Goal: Information Seeking & Learning: Learn about a topic

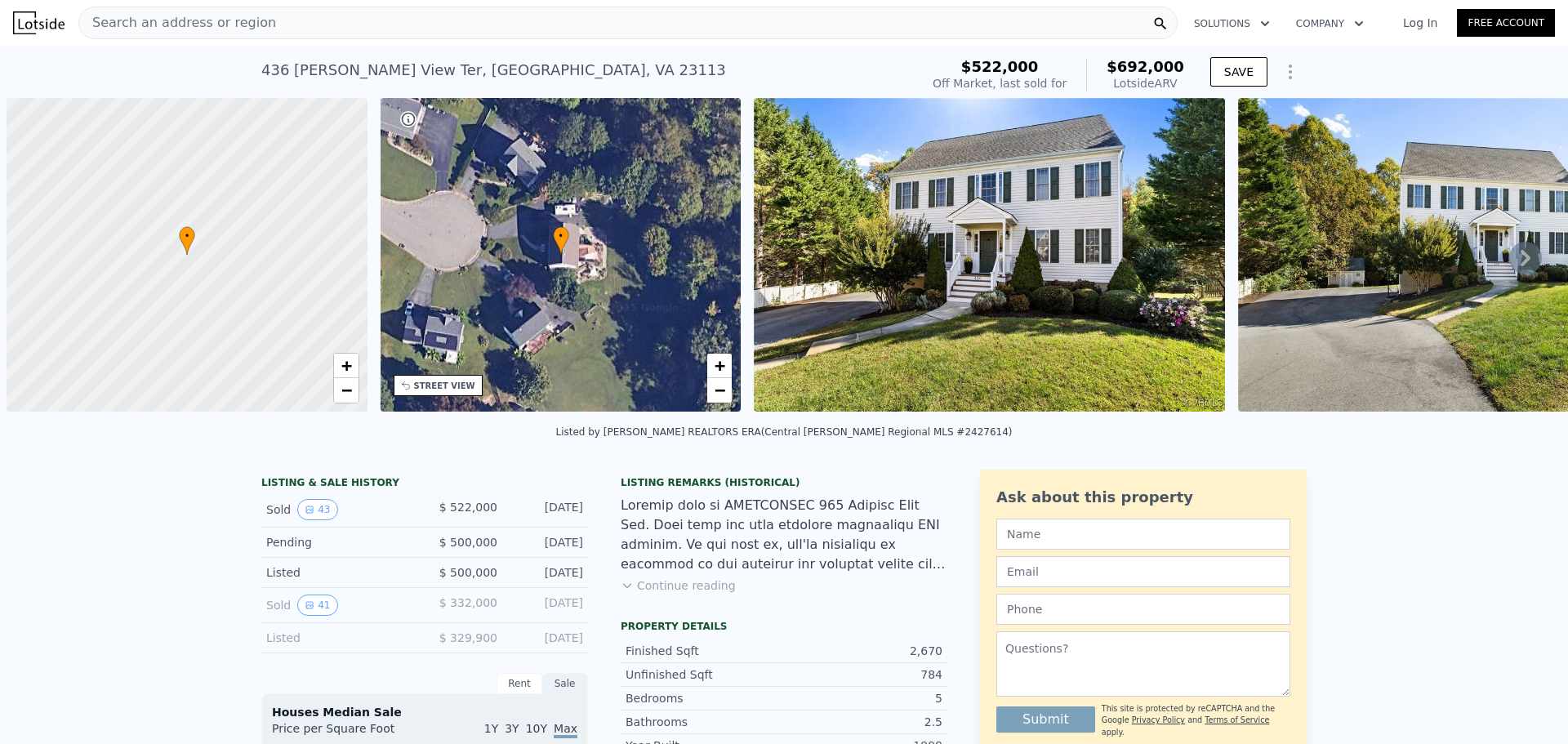
scroll to position [0, 6]
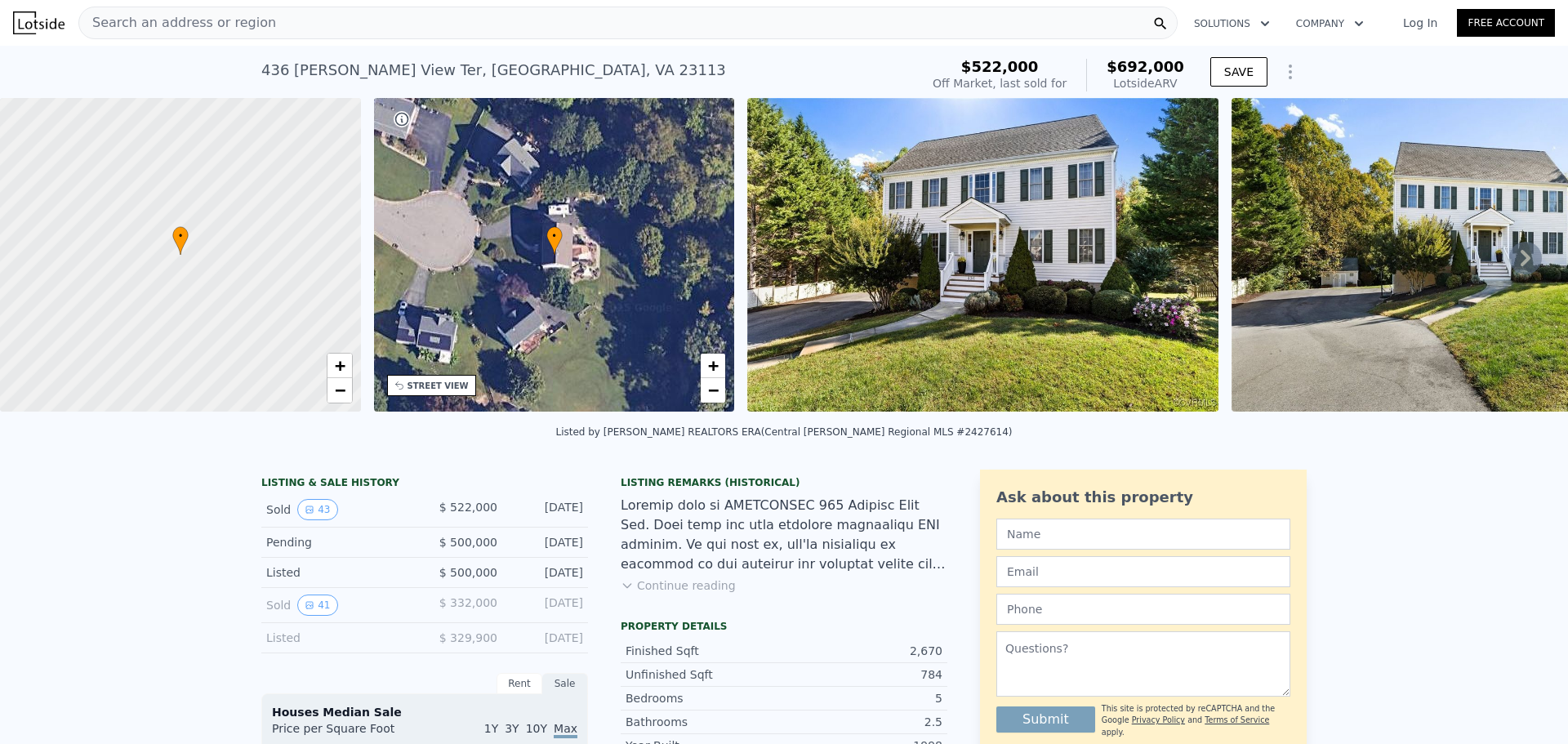
click at [168, 18] on span "Search an address or region" at bounding box center [177, 22] width 197 height 20
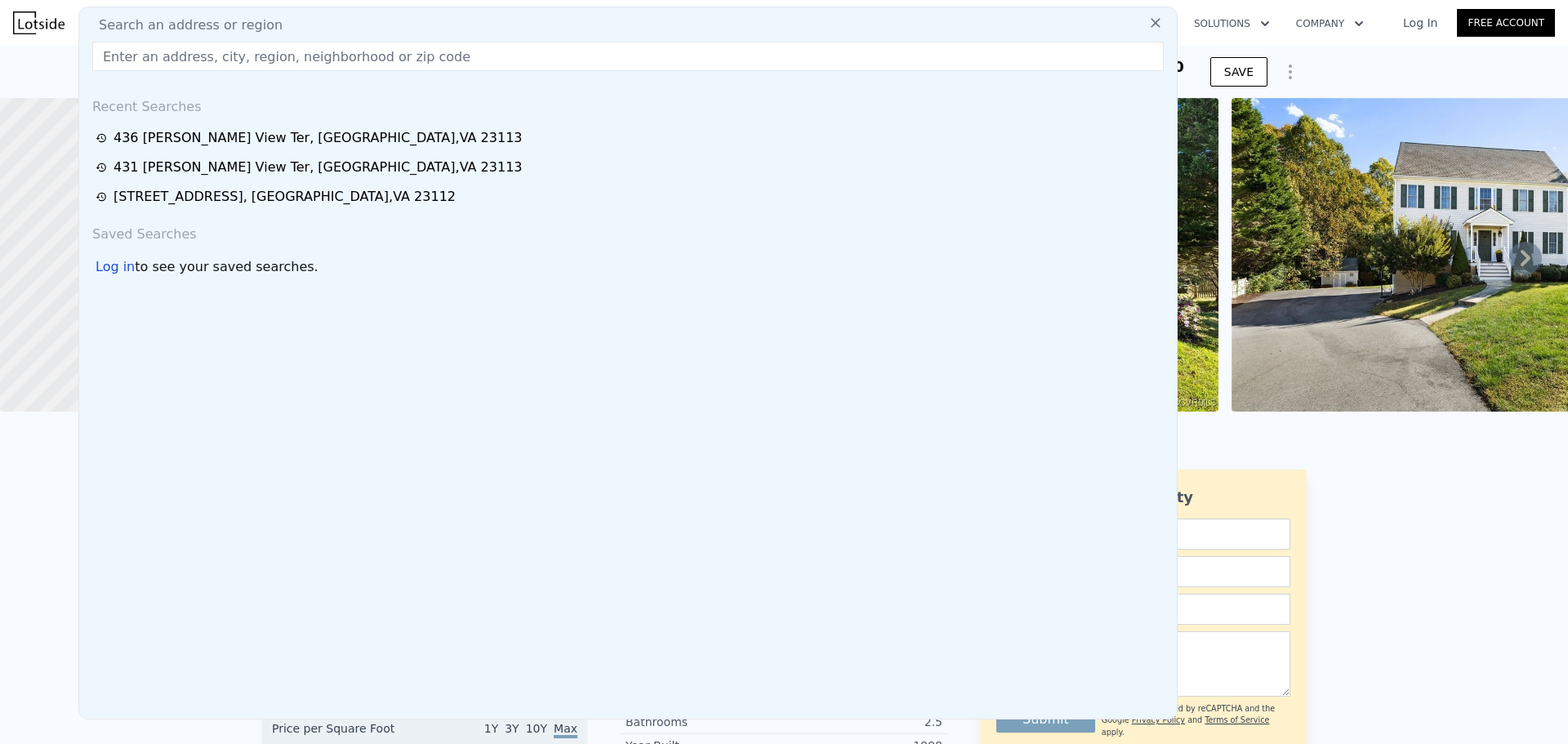
drag, startPoint x: 165, startPoint y: 18, endPoint x: 134, endPoint y: 59, distance: 51.4
paste input "[STREET_ADDRESS]"
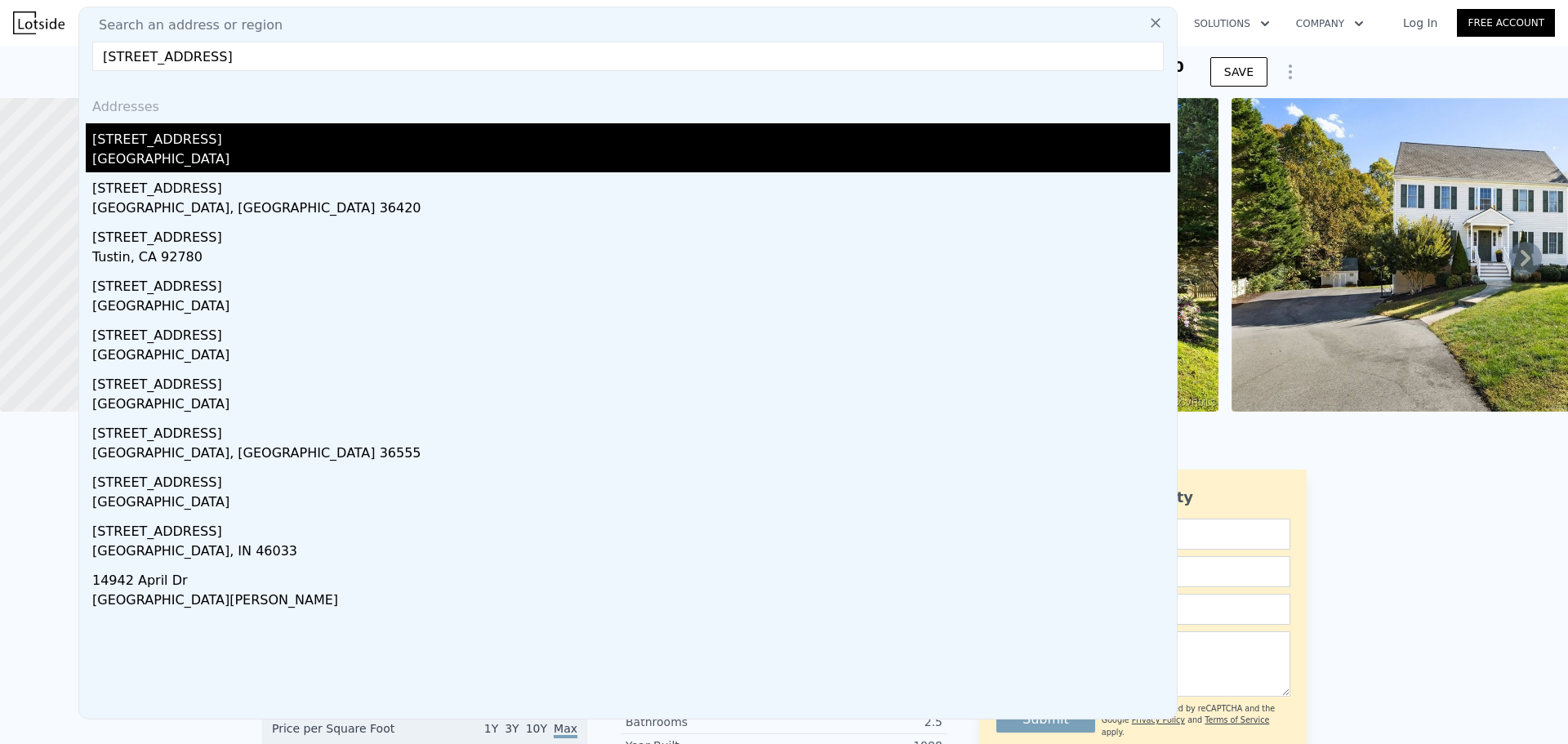
type input "[STREET_ADDRESS]"
click at [258, 146] on div "[STREET_ADDRESS]" at bounding box center [630, 137] width 1078 height 26
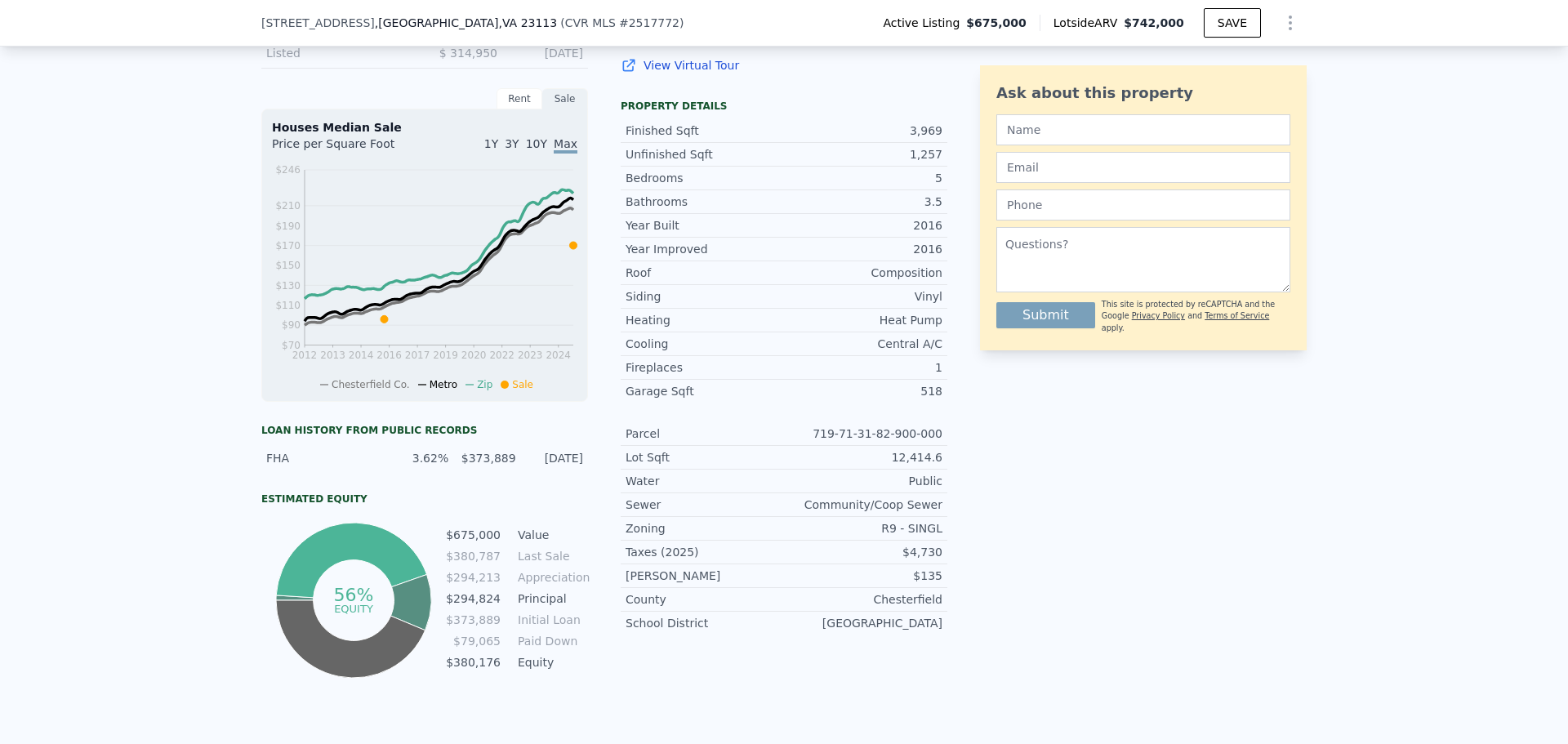
scroll to position [490, 0]
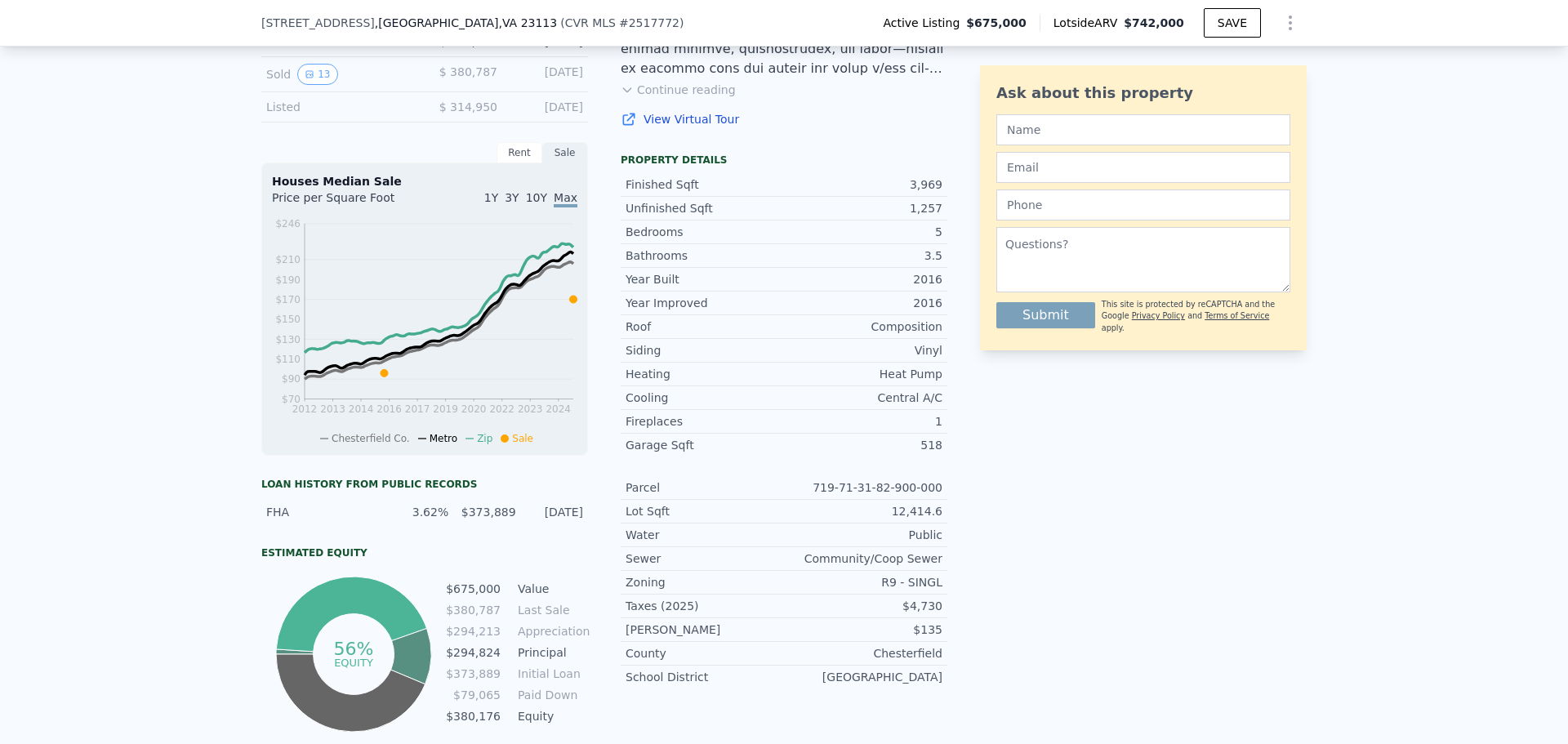
type input "4"
type input "2744"
type input "3690"
type input "16073.64"
type input "48525.840000000004"
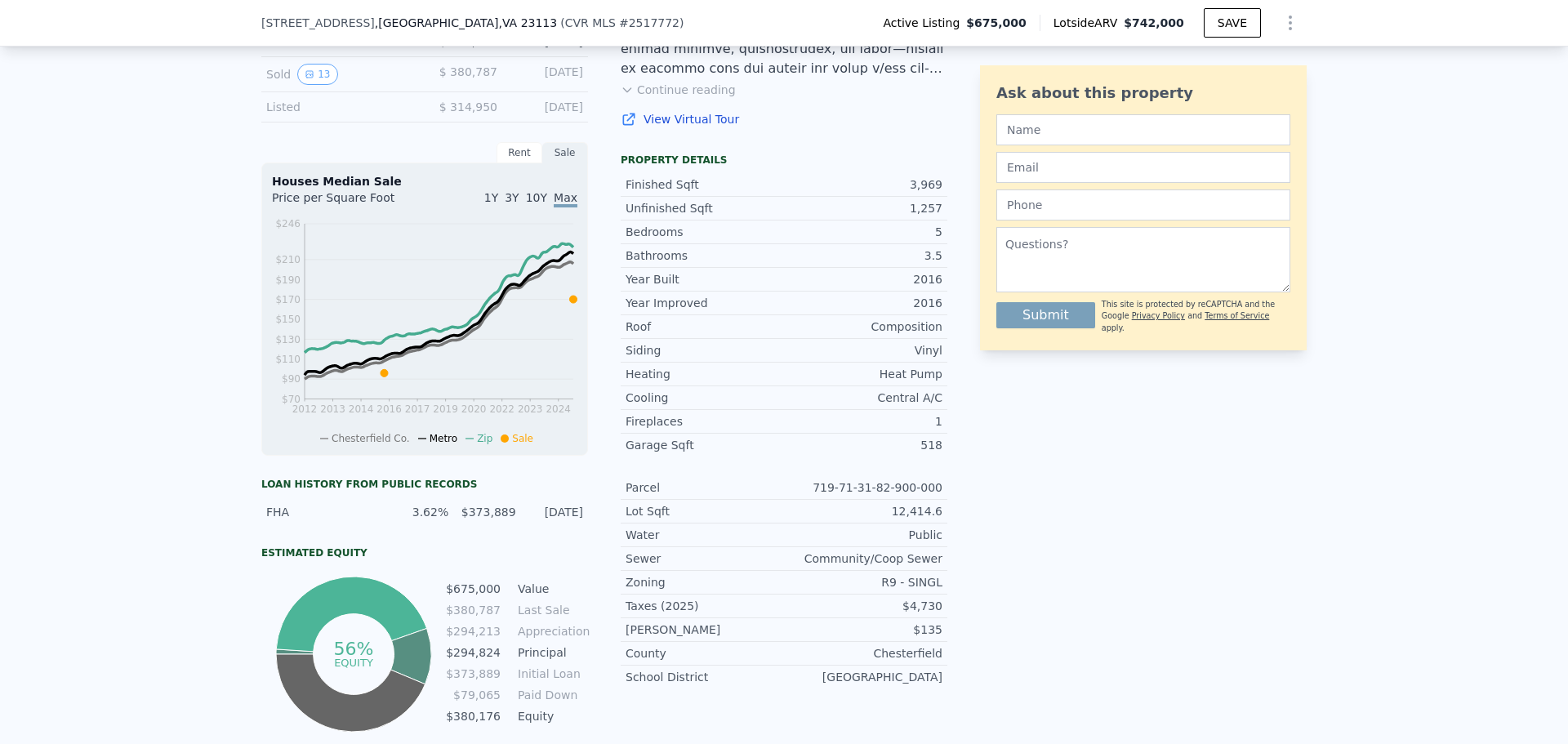
checkbox input "false"
type input "$ 692,000"
type input "5"
type input "$ 98,822"
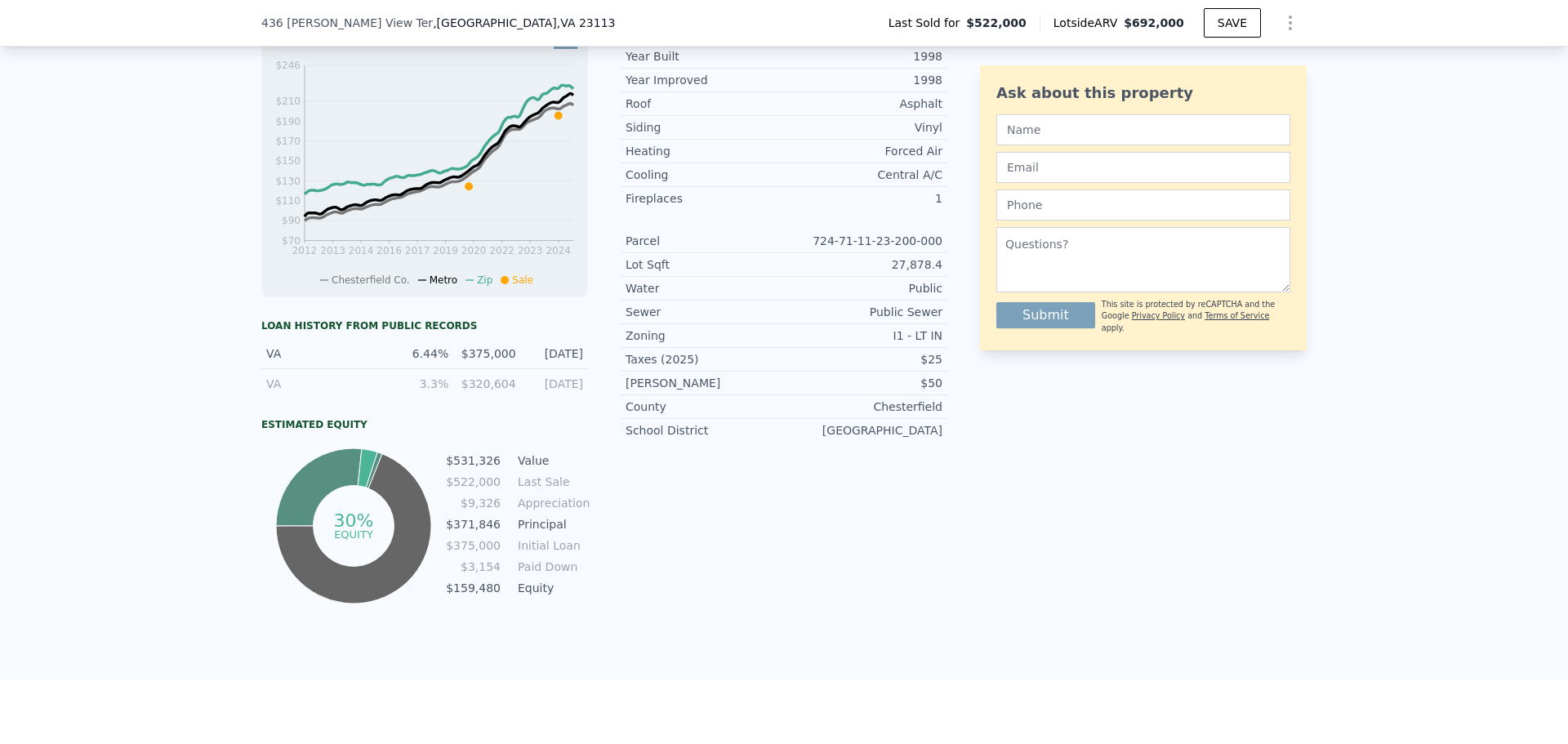
scroll to position [736, 0]
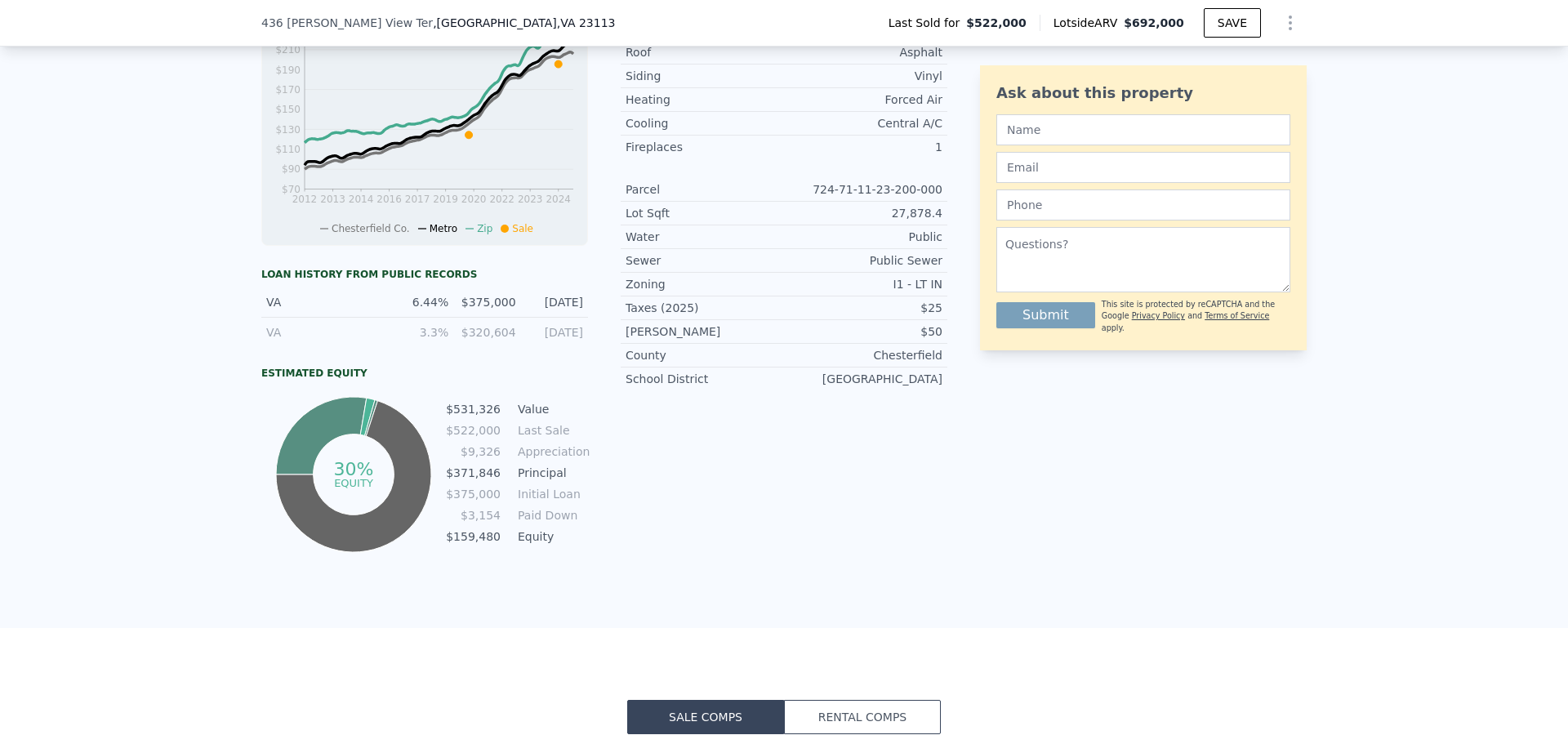
type input "5.5"
type input "2869"
type input "5030"
type input "9714"
type input "20481.912"
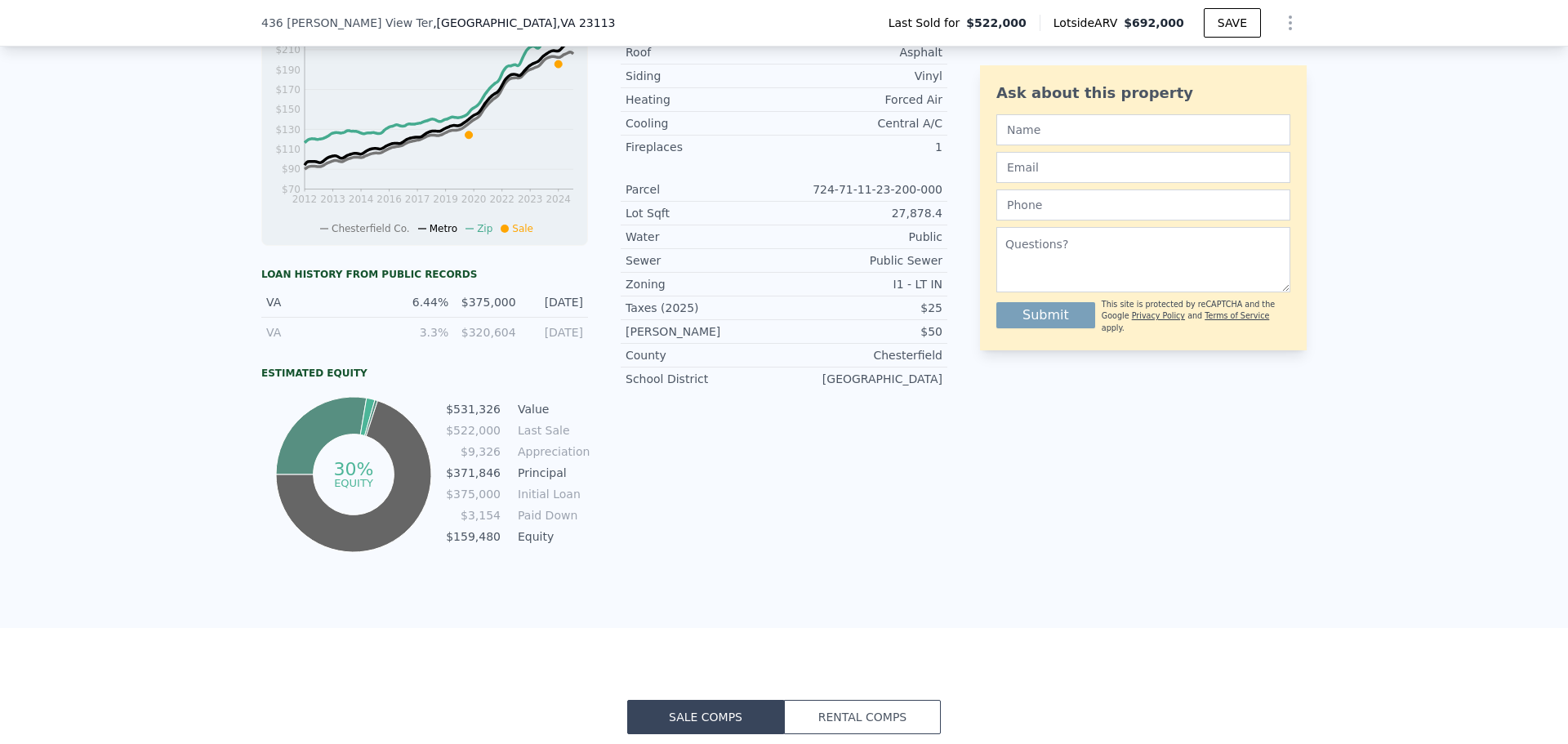
type input "$ 742,000"
type input "4"
type input "-$ 14,076"
checkbox input "true"
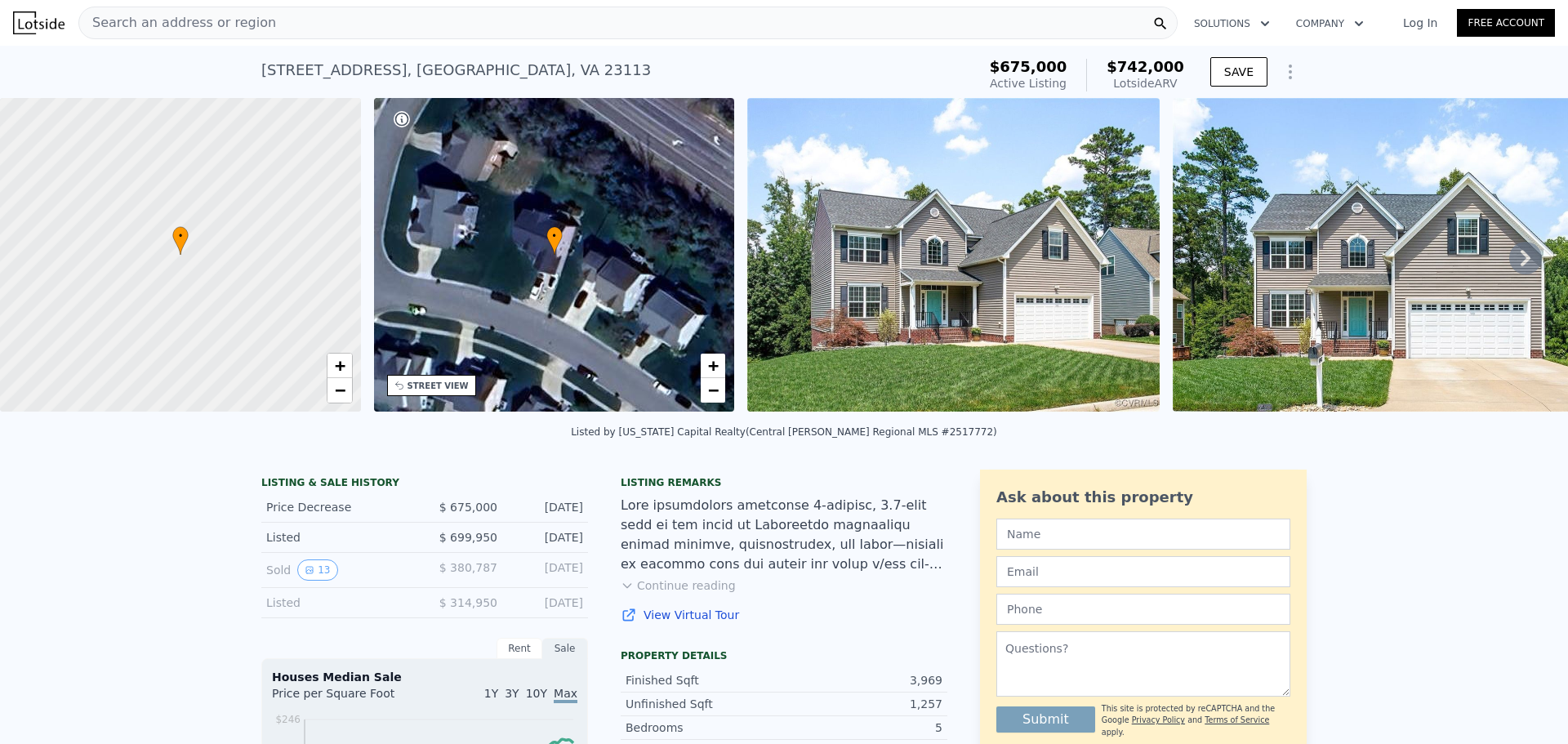
drag, startPoint x: 207, startPoint y: 22, endPoint x: 165, endPoint y: 22, distance: 42.0
click at [165, 22] on span "Search an address or region" at bounding box center [177, 22] width 197 height 20
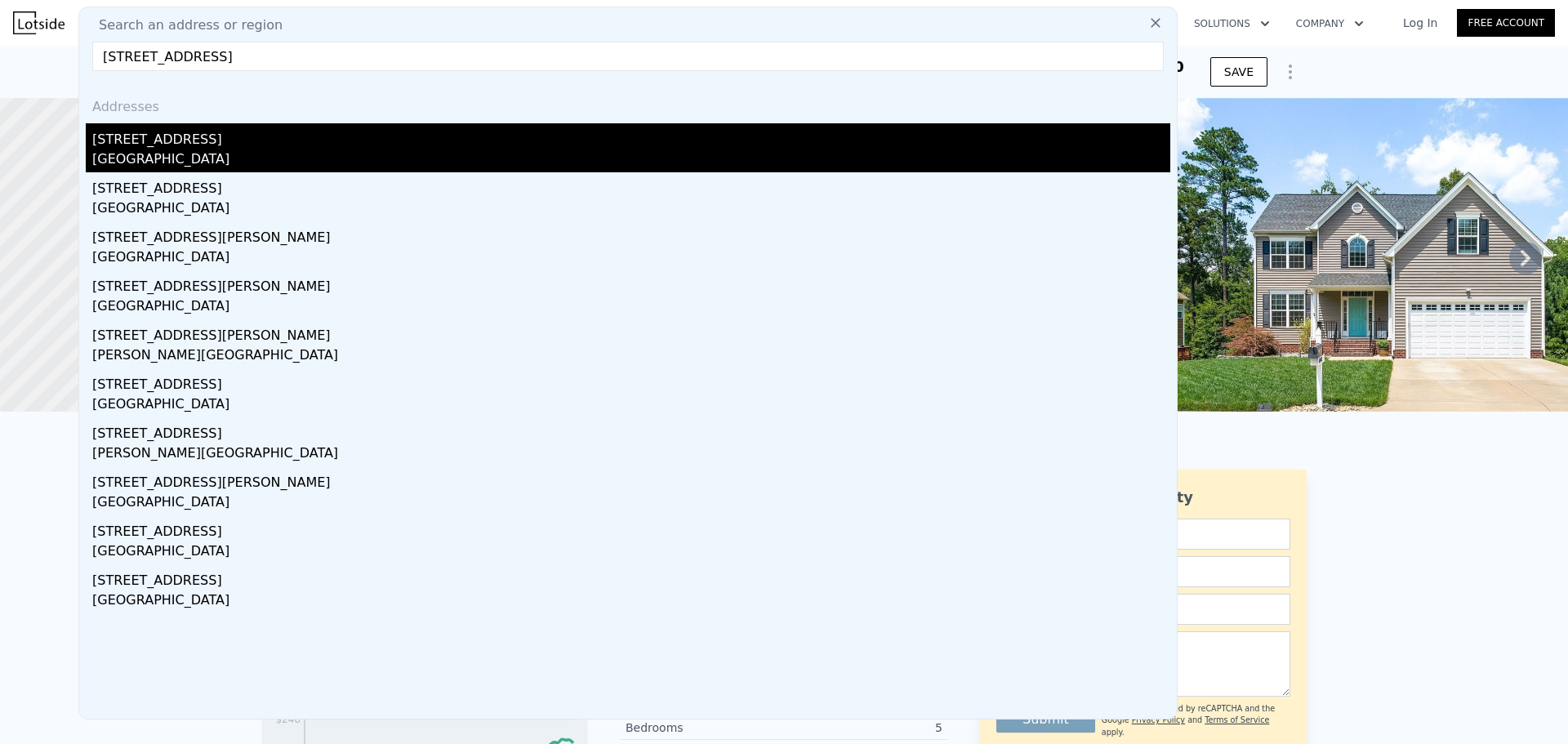
type input "[STREET_ADDRESS]"
click at [187, 137] on div "[STREET_ADDRESS]" at bounding box center [630, 137] width 1078 height 26
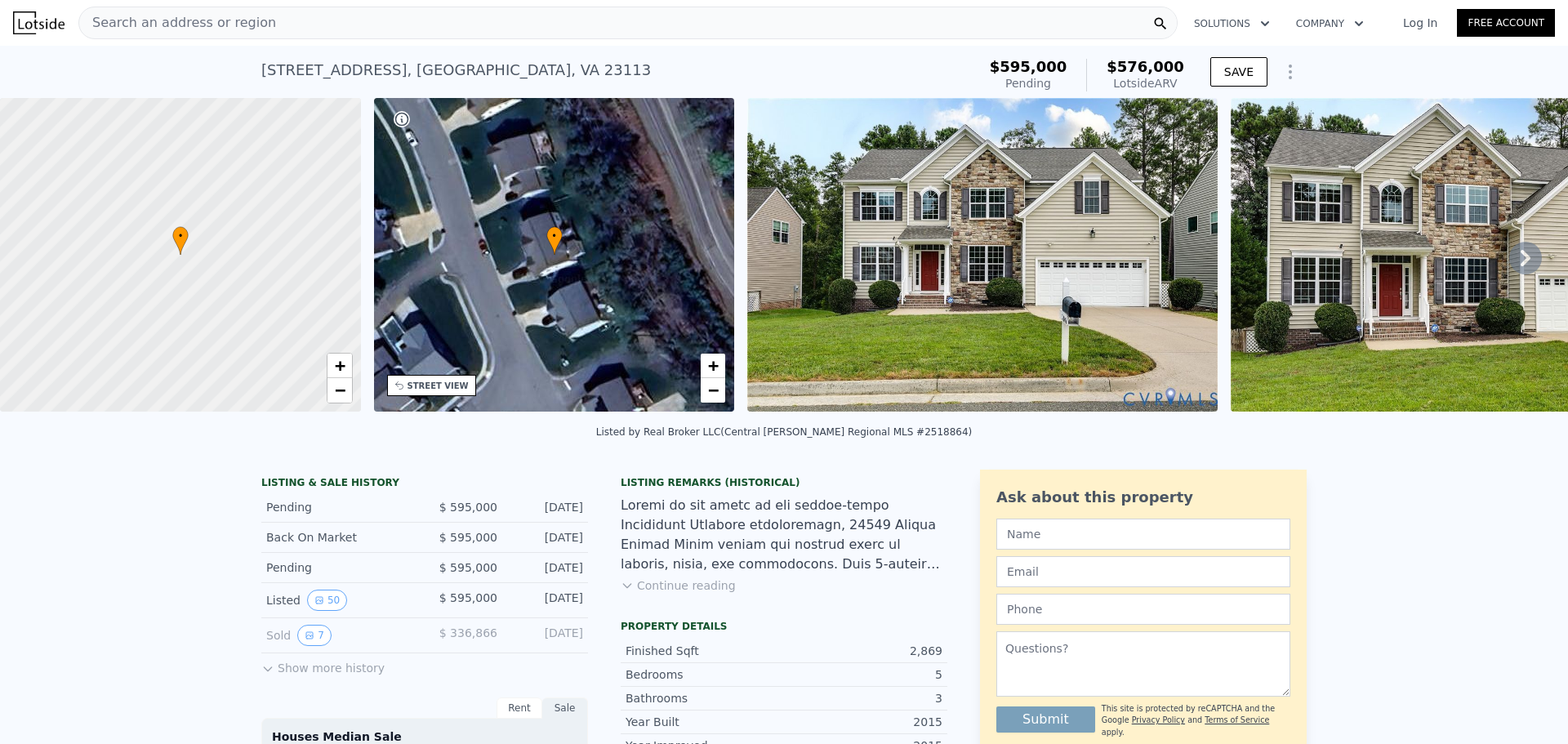
click at [199, 21] on span "Search an address or region" at bounding box center [177, 22] width 197 height 20
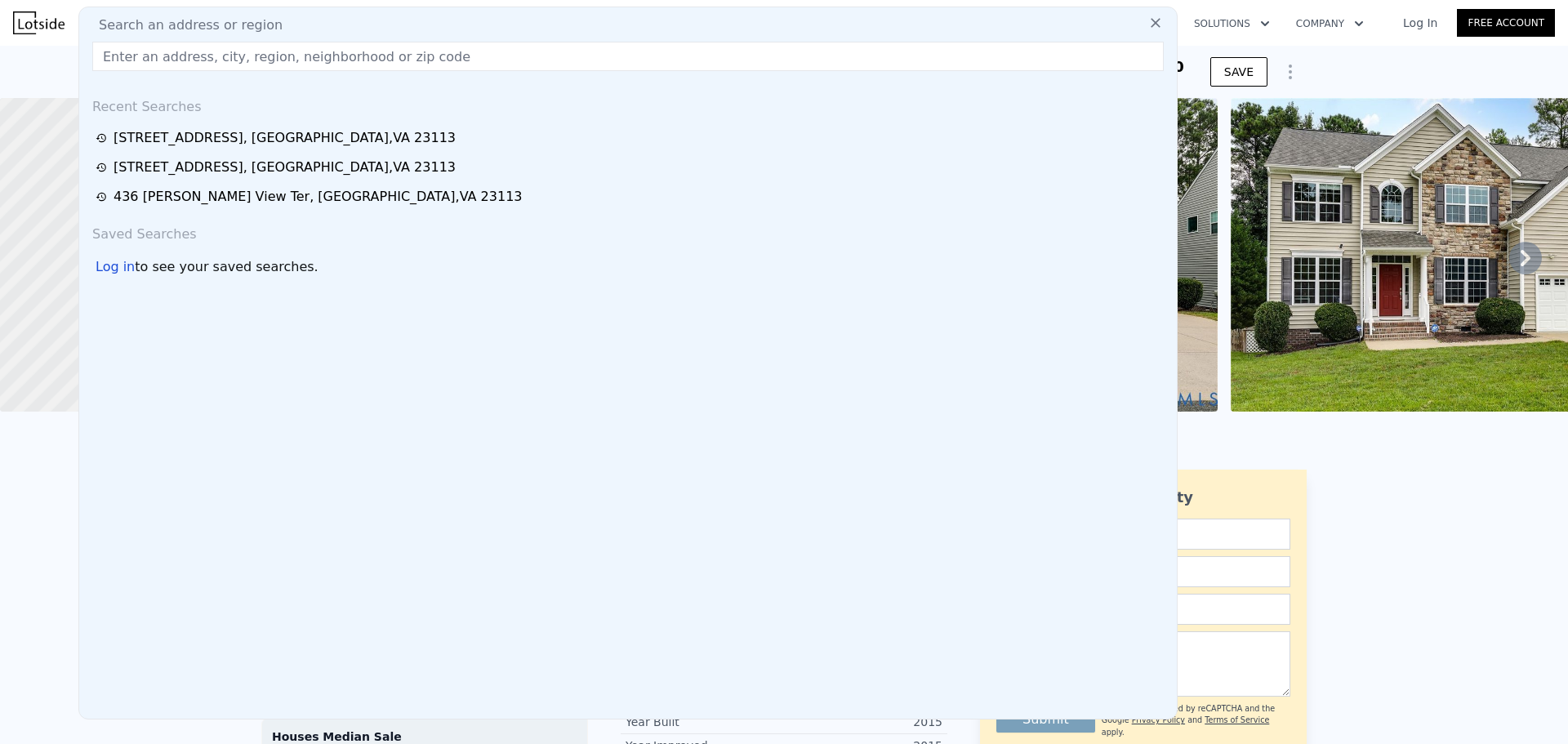
click at [175, 60] on input "text" at bounding box center [628, 57] width 1071 height 30
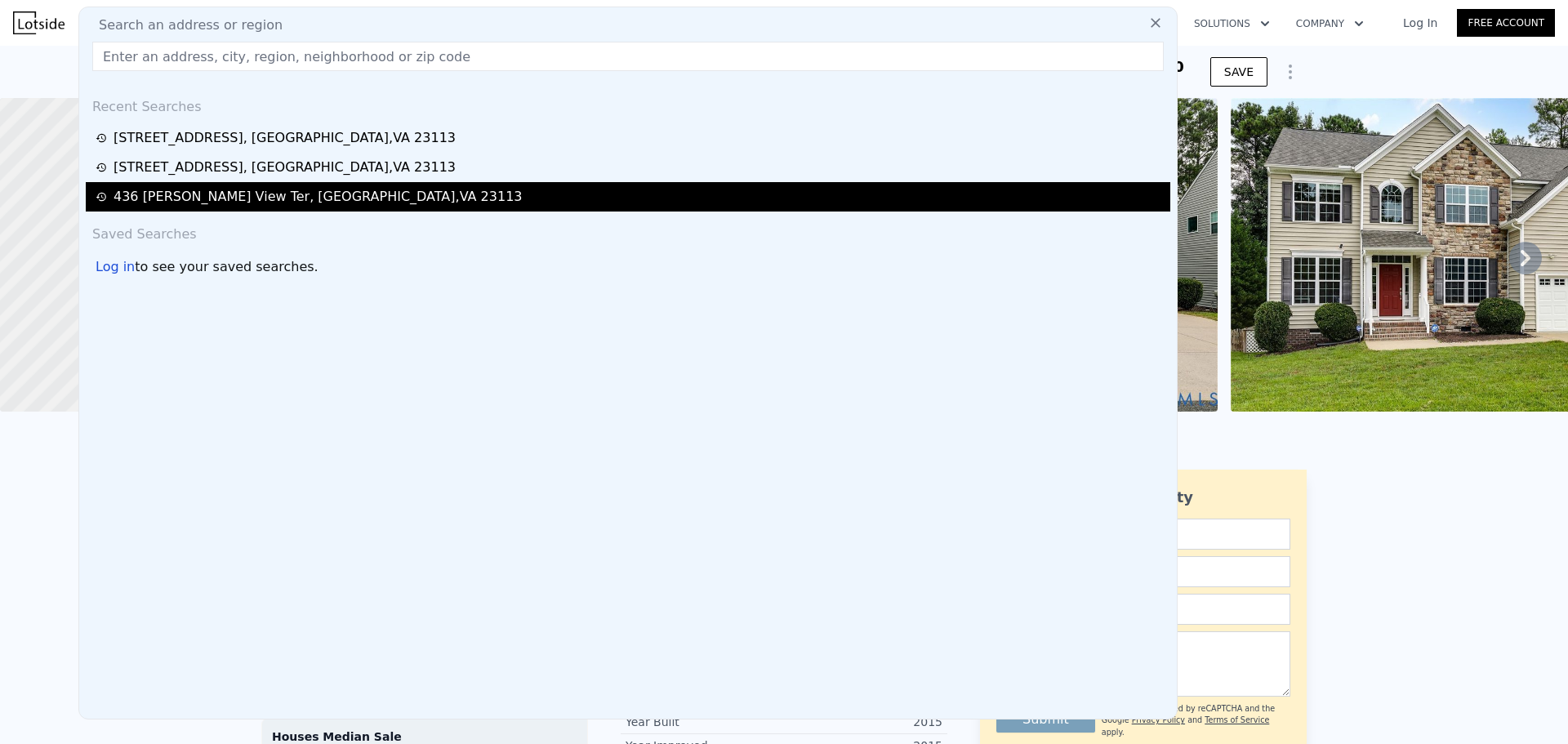
click at [150, 207] on div "[STREET_ADDRESS][PERSON_NAME]" at bounding box center [628, 197] width 1084 height 30
click at [152, 195] on div "[STREET_ADDRESS][PERSON_NAME]" at bounding box center [317, 196] width 409 height 20
type input "2.5"
type input "4"
type input "2744"
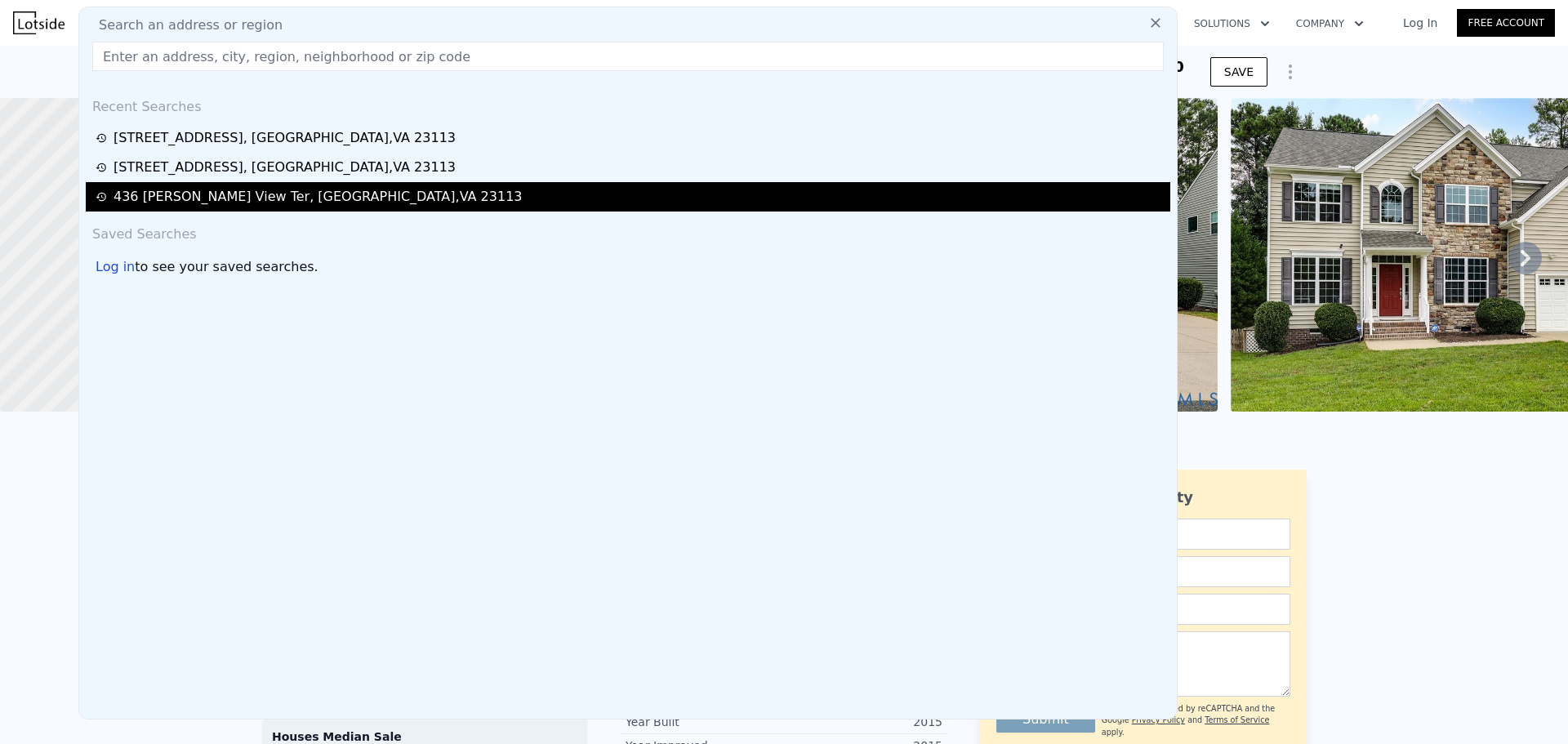
type input "3690"
type input "16073.64"
type input "48525.840000000004"
type input "$ 692,000"
type input "5"
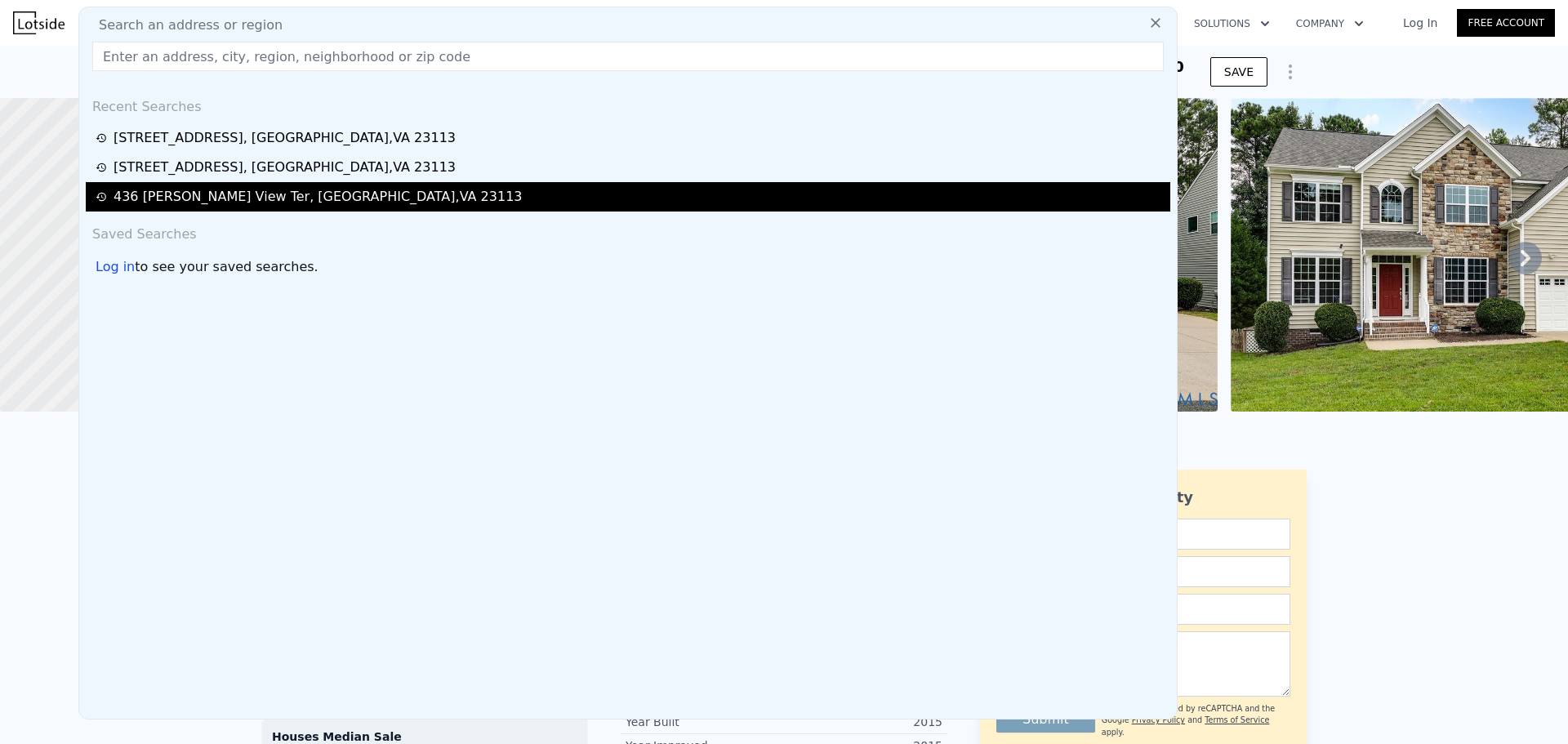
type input "$ 98,822"
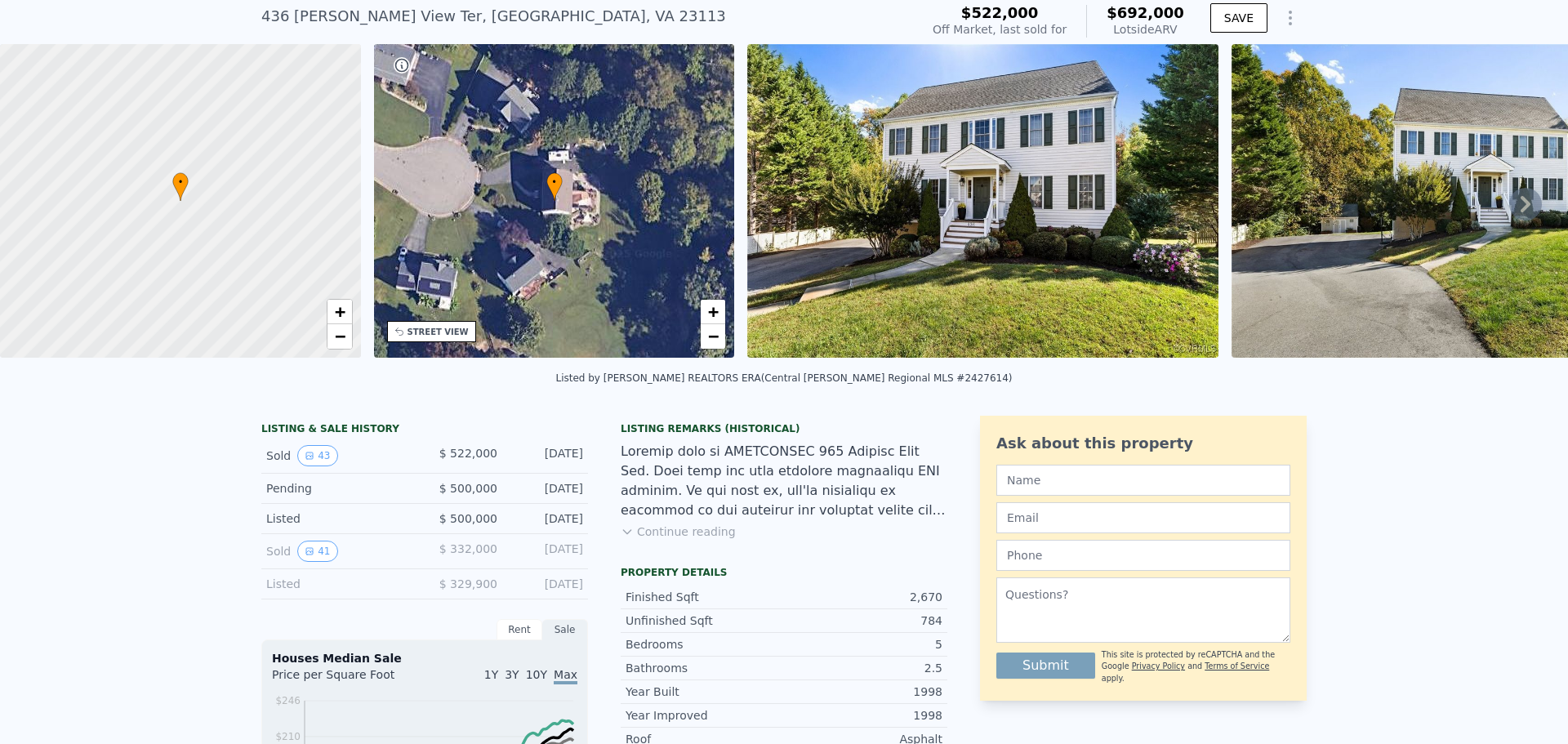
scroll to position [6, 0]
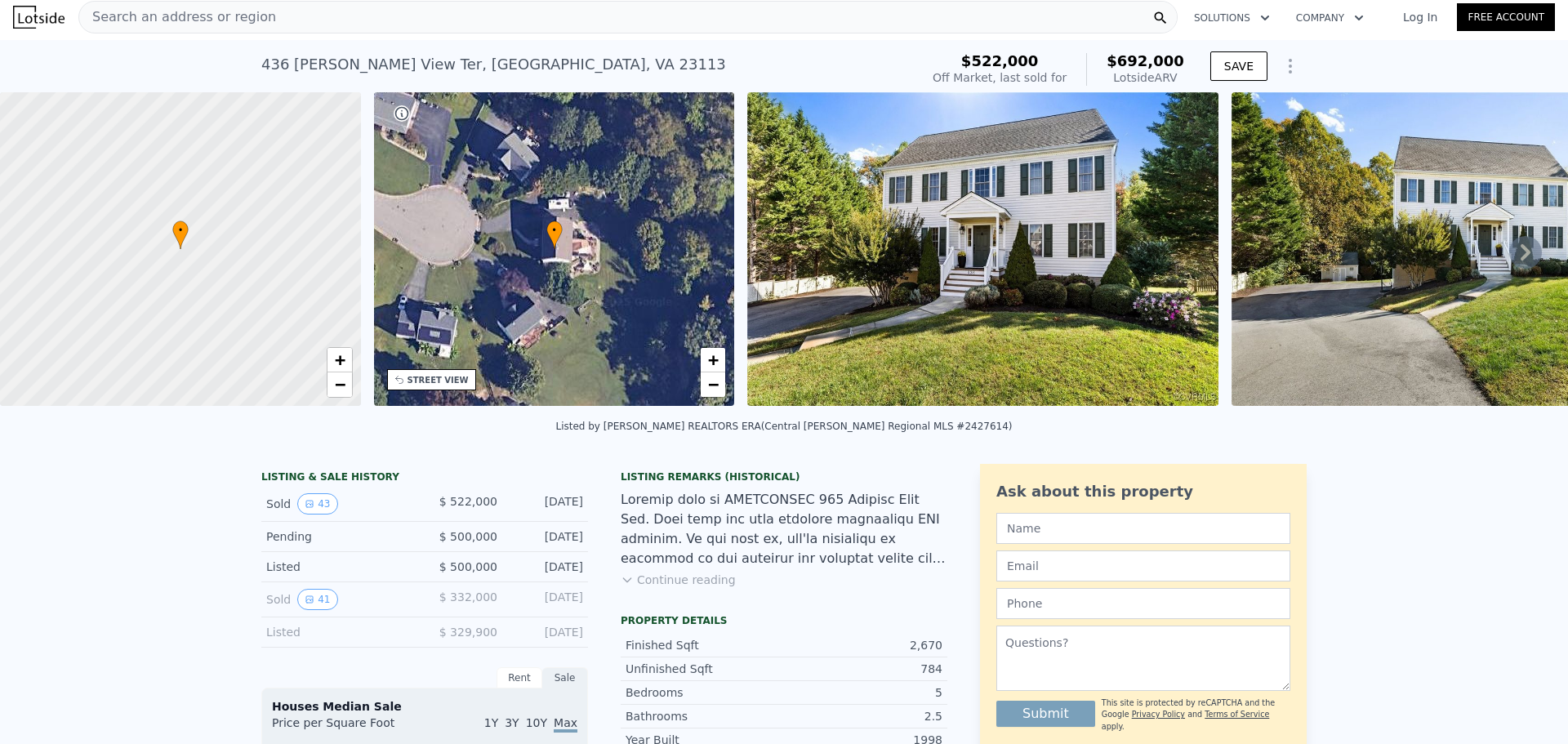
click at [206, 20] on span "Search an address or region" at bounding box center [177, 17] width 197 height 20
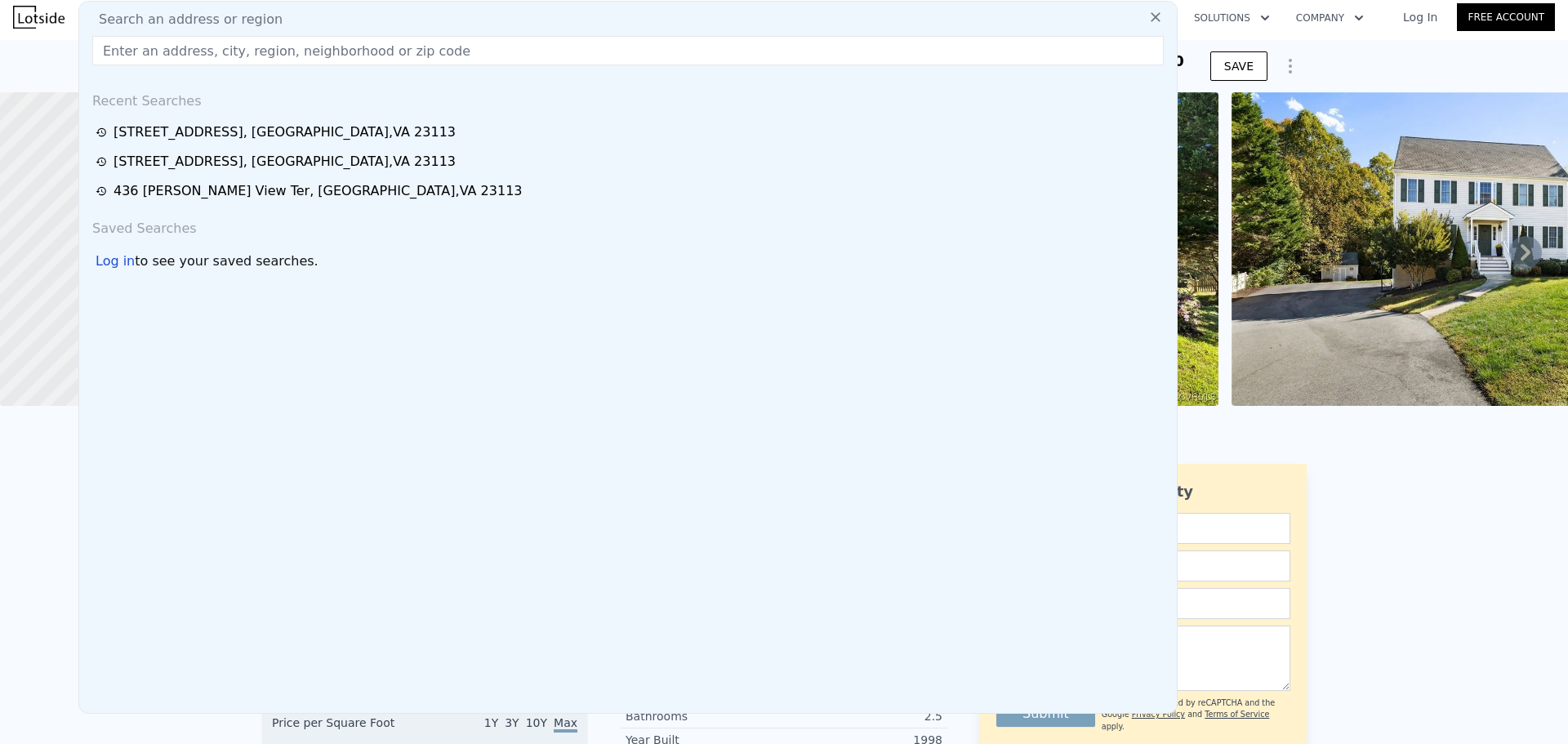
click at [183, 52] on input "text" at bounding box center [628, 51] width 1071 height 30
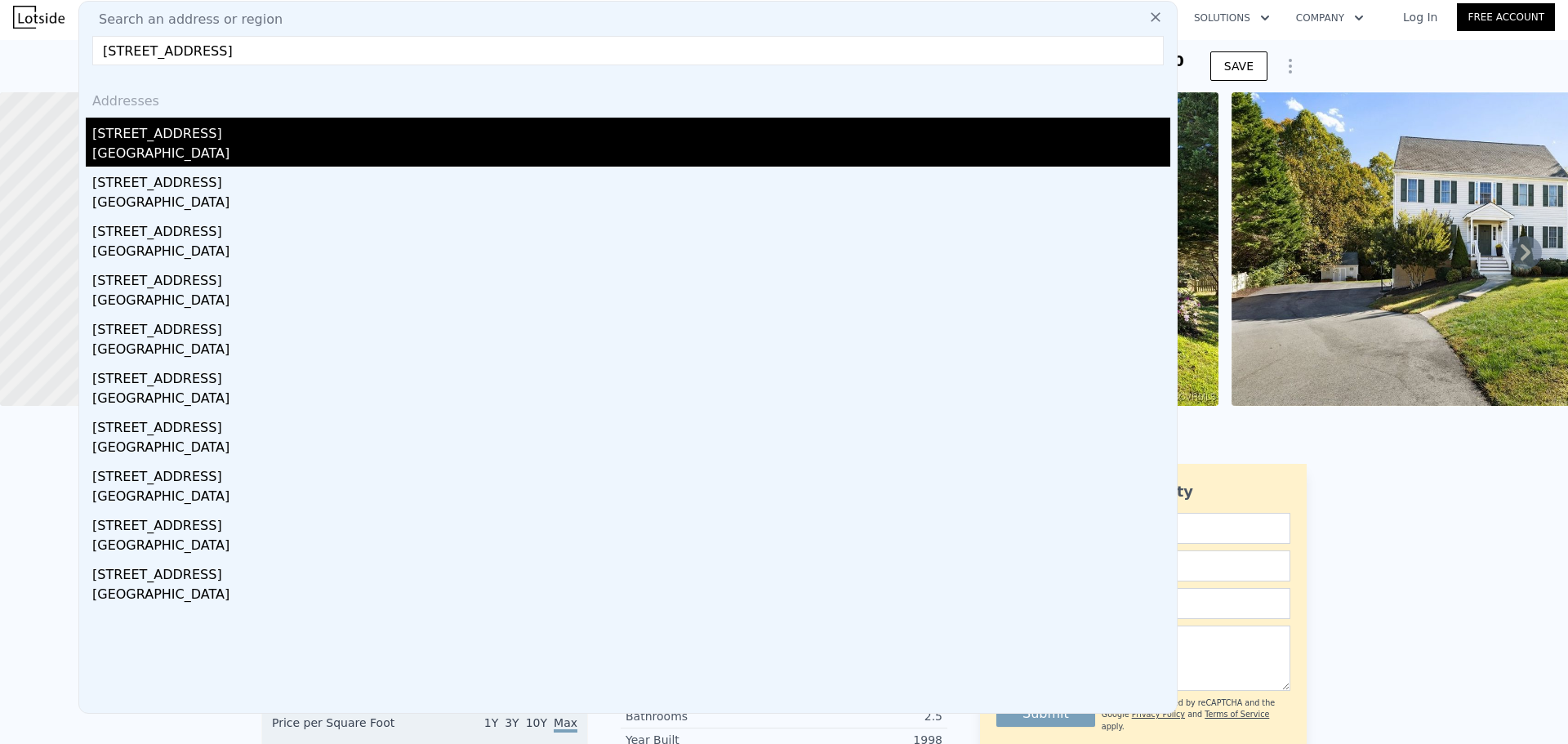
type input "[STREET_ADDRESS]"
click at [208, 138] on div "[STREET_ADDRESS]" at bounding box center [630, 131] width 1078 height 26
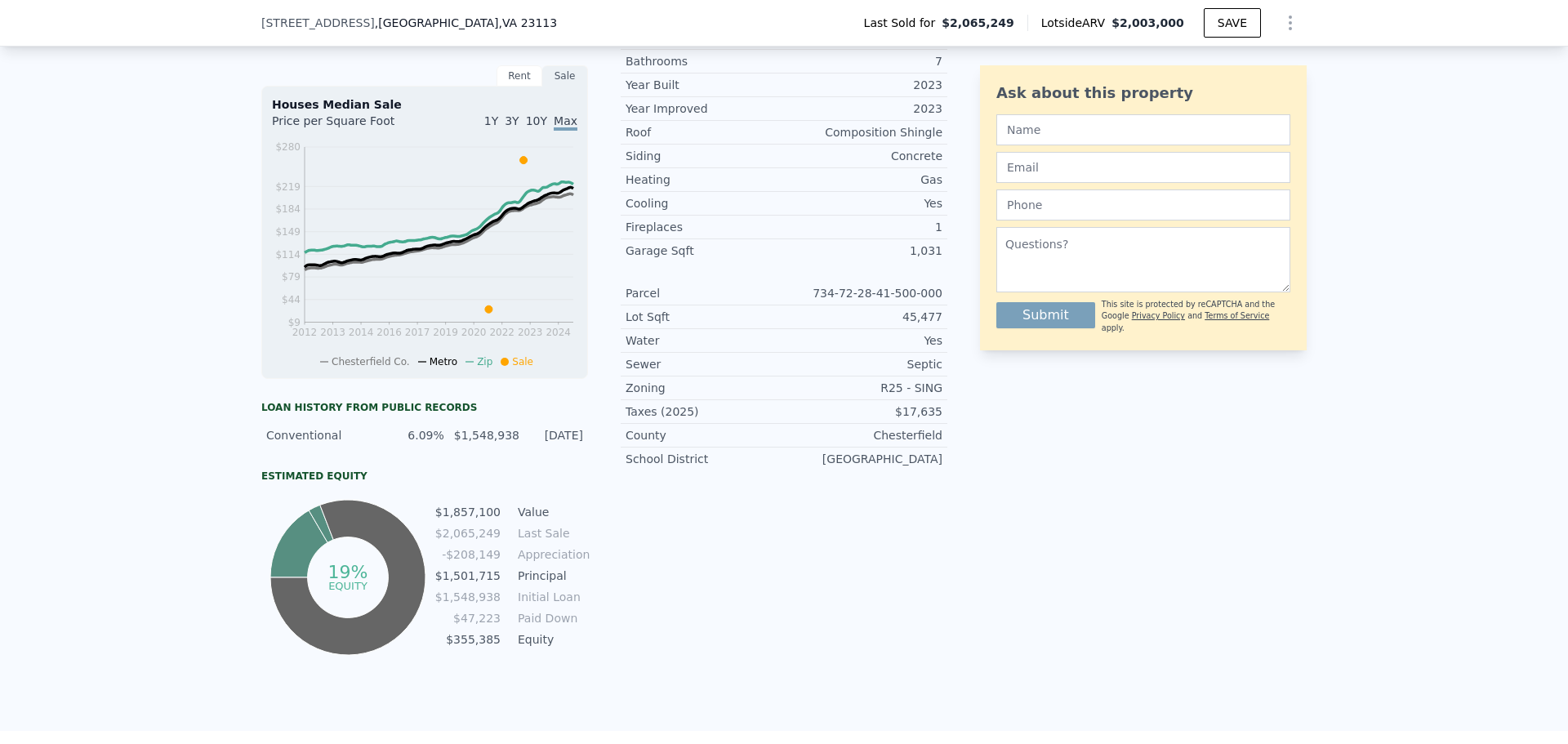
scroll to position [485, 0]
type input "3"
type input "5"
type input "2.5"
type input "4"
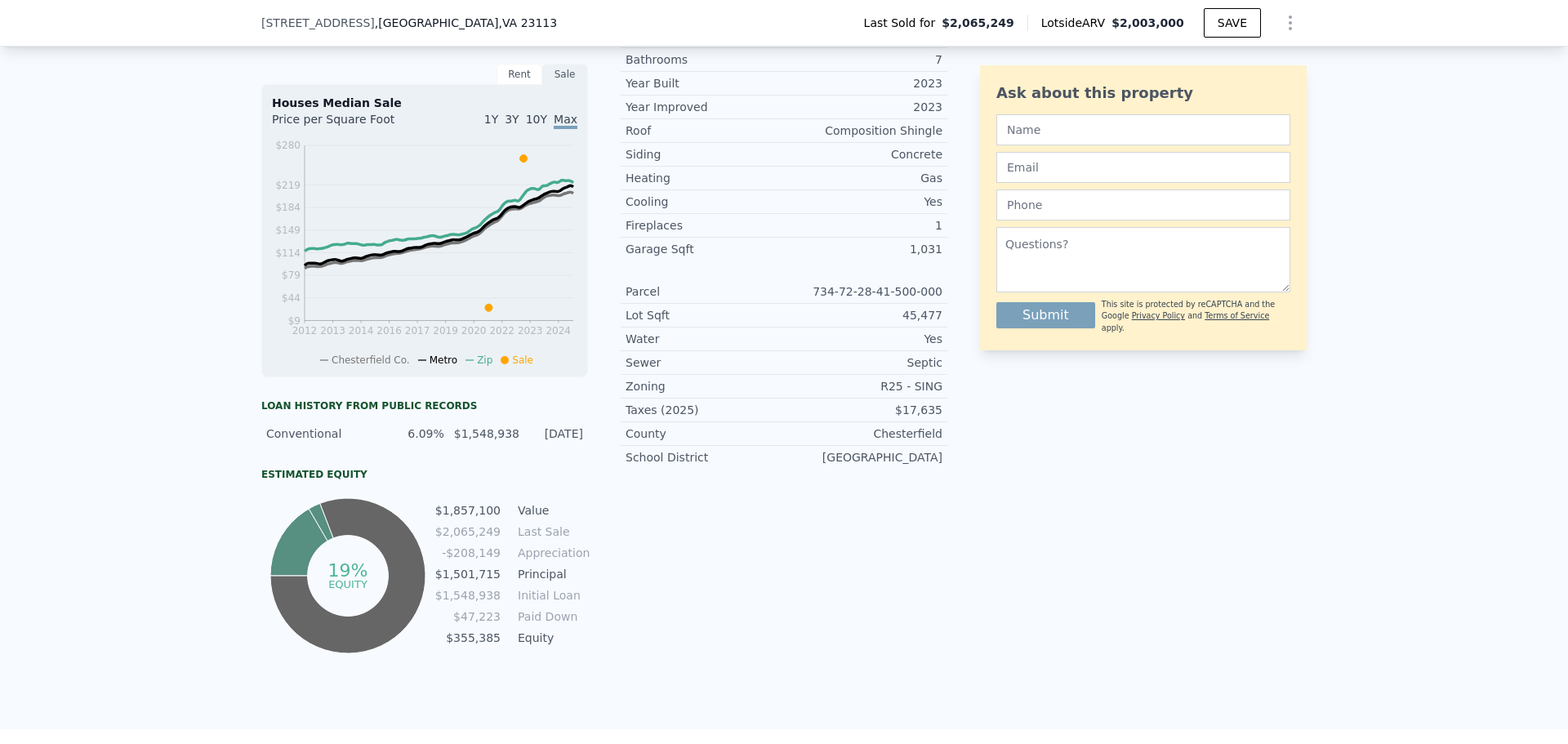
type input "2744"
type input "3690"
type input "16073.64"
type input "48525.840000000004"
type input "$ 692,000"
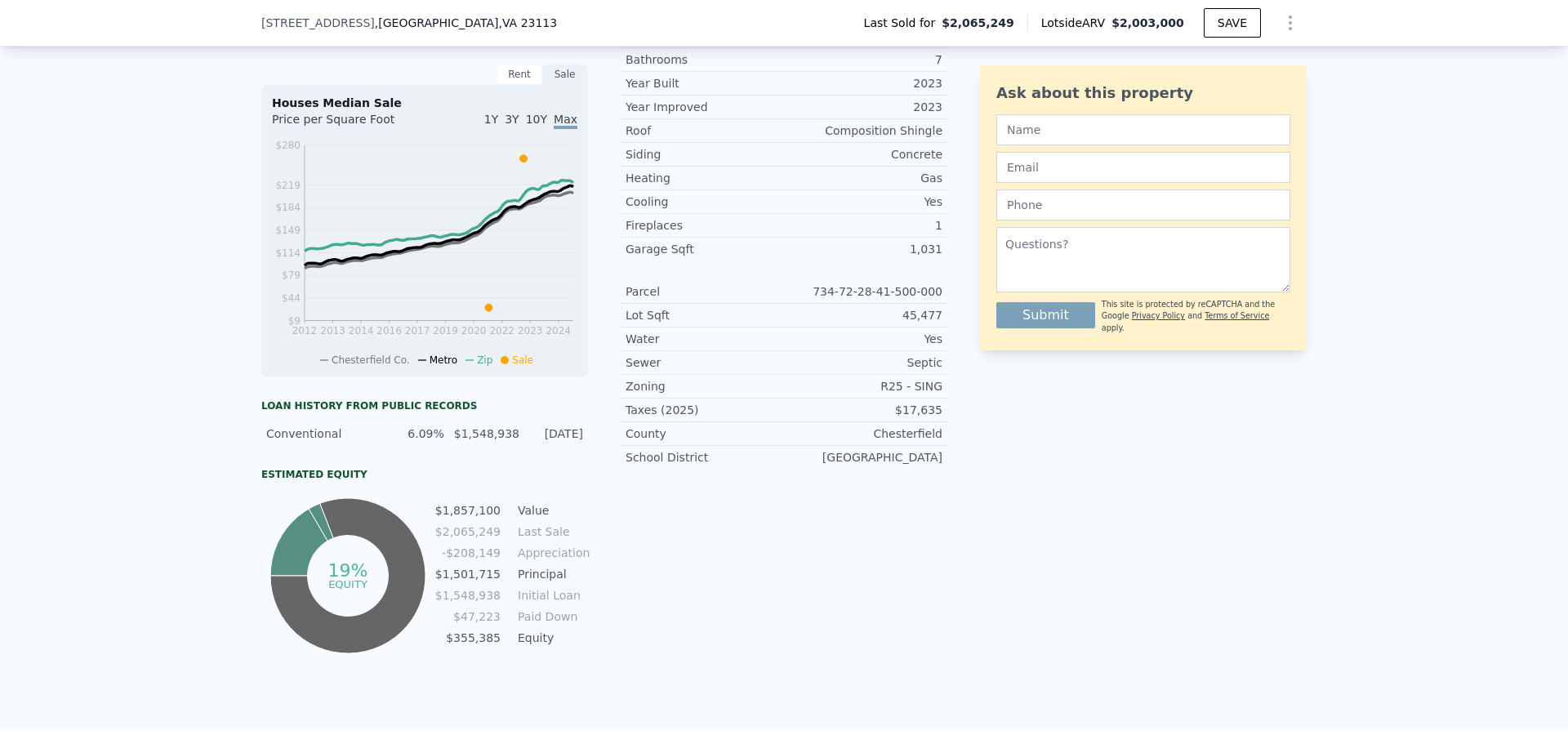
type input "5"
type input "$ 98,822"
